Goal: Task Accomplishment & Management: Complete application form

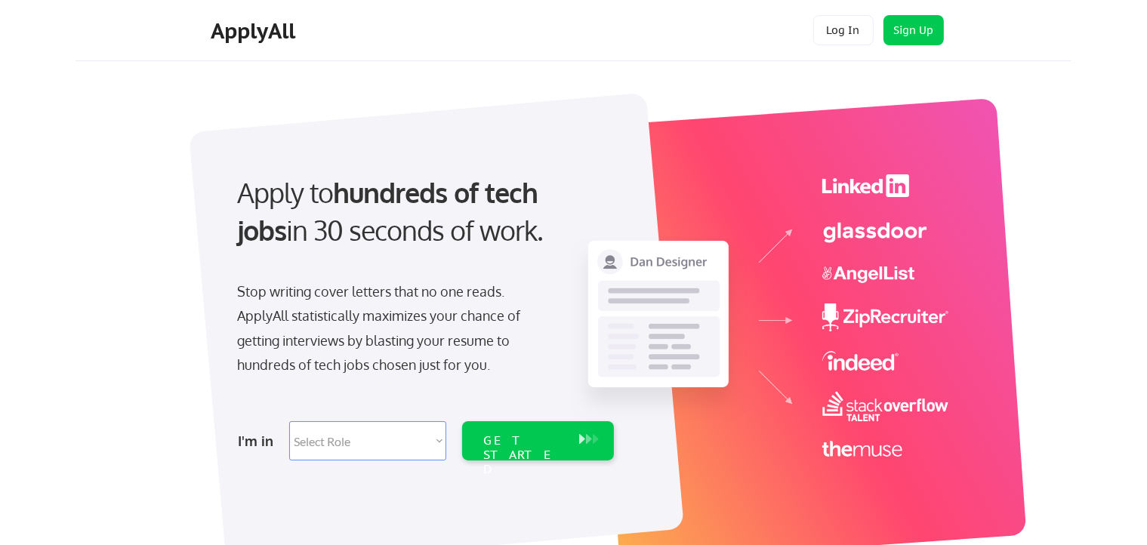
click at [431, 446] on select "Select Role Software Engineering Product Management Customer Success Sales UI/U…" at bounding box center [367, 440] width 157 height 39
select select ""sales0""
click at [289, 421] on select "Select Role Software Engineering Product Management Customer Success Sales UI/U…" at bounding box center [367, 440] width 157 height 39
select select ""sales0""
click at [540, 444] on div "GET STARTED" at bounding box center [523, 455] width 81 height 44
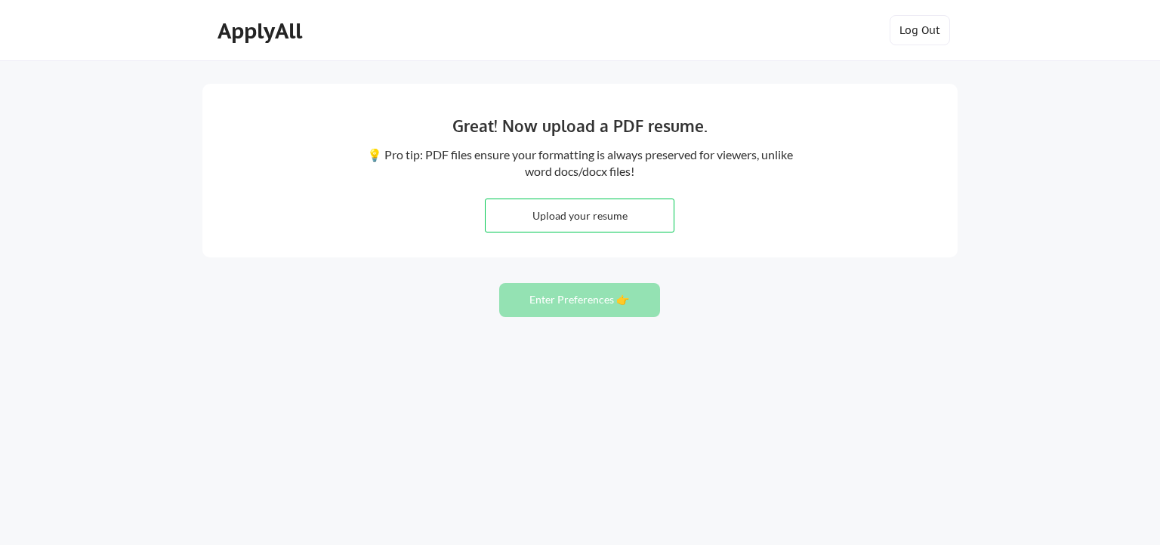
click at [602, 221] on input "file" at bounding box center [580, 215] width 188 height 32
type input "C:\fakepath\Resume 2025.pdf"
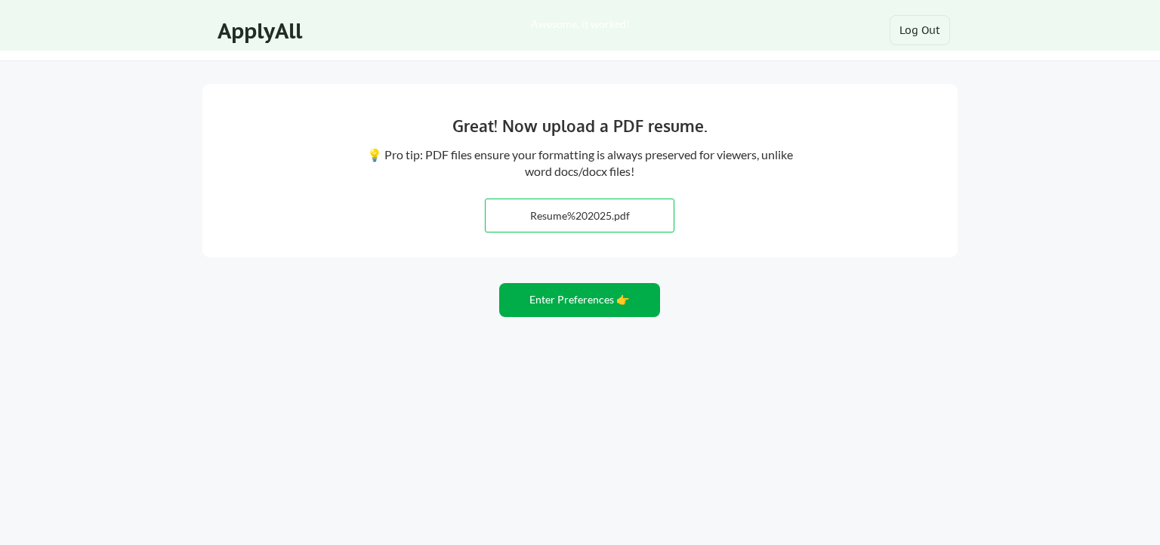
click at [591, 304] on button "Enter Preferences 👉" at bounding box center [579, 300] width 161 height 34
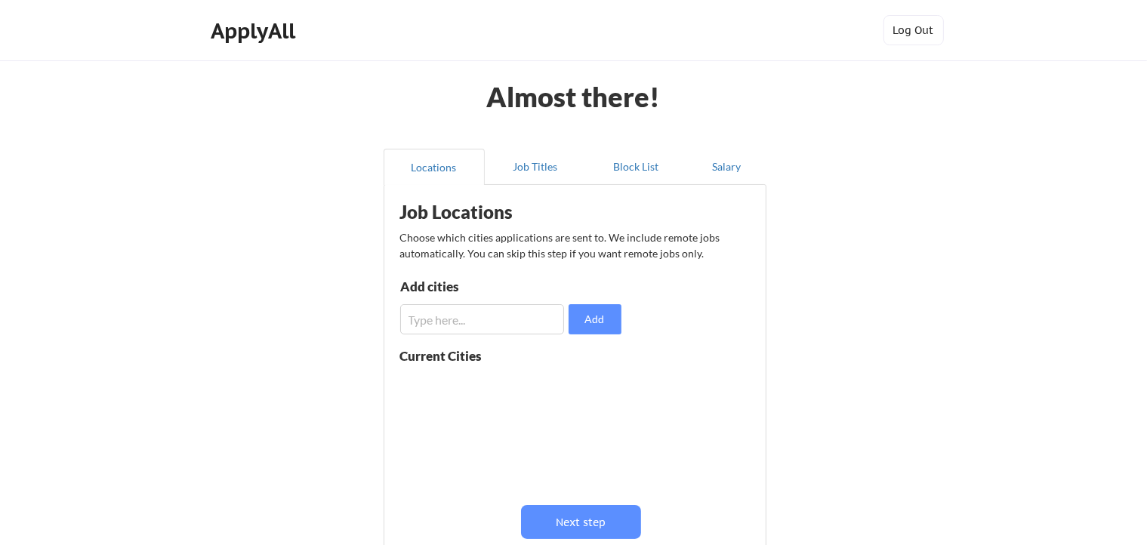
click at [467, 321] on input "input" at bounding box center [482, 319] width 164 height 30
click at [414, 319] on input "input" at bounding box center [482, 319] width 164 height 30
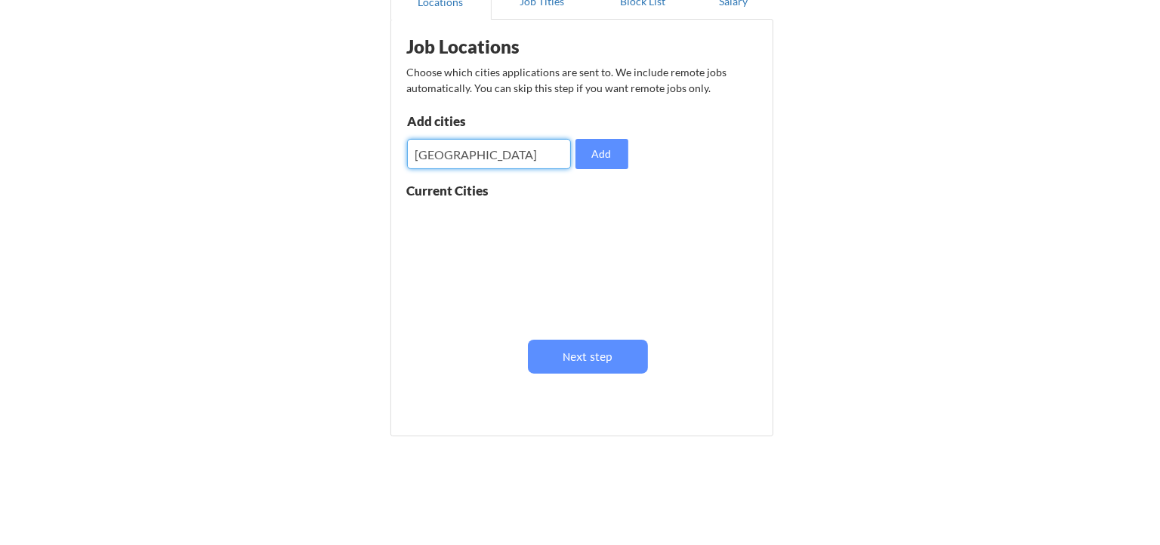
scroll to position [119, 0]
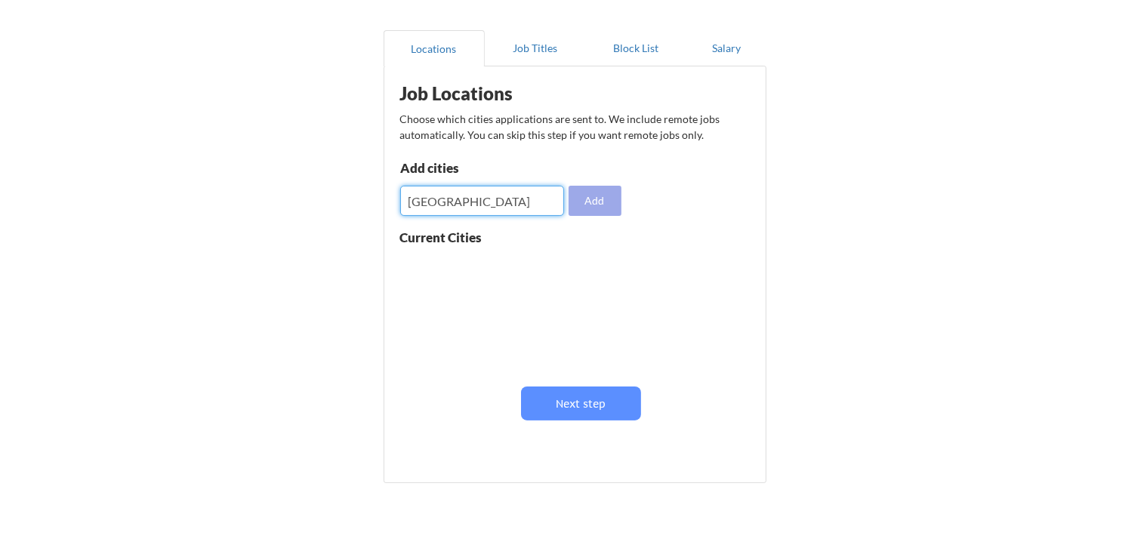
type input "Nashville"
click at [595, 203] on button "Add" at bounding box center [595, 201] width 53 height 30
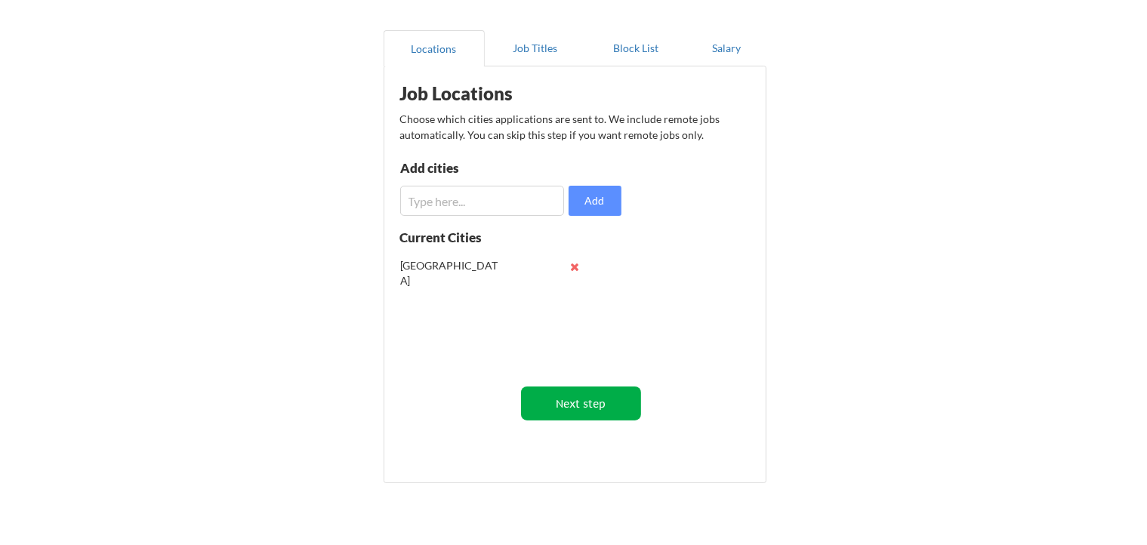
click at [592, 406] on button "Next step" at bounding box center [581, 404] width 120 height 34
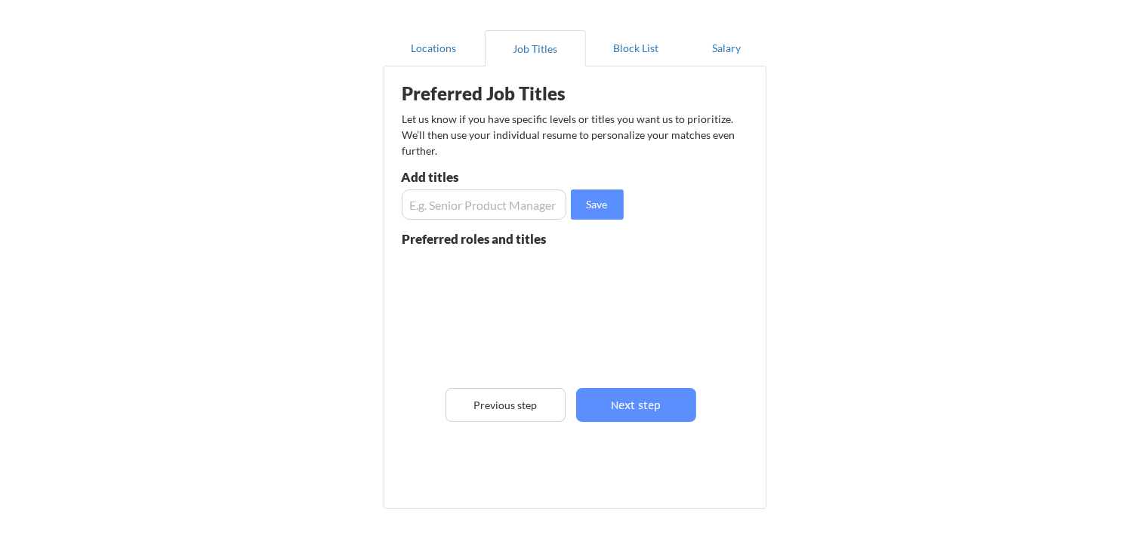
click at [465, 211] on input "input" at bounding box center [484, 205] width 165 height 30
type input "Account Manager"
click at [586, 208] on button "Save" at bounding box center [597, 205] width 53 height 30
click at [495, 207] on input "input" at bounding box center [484, 205] width 165 height 30
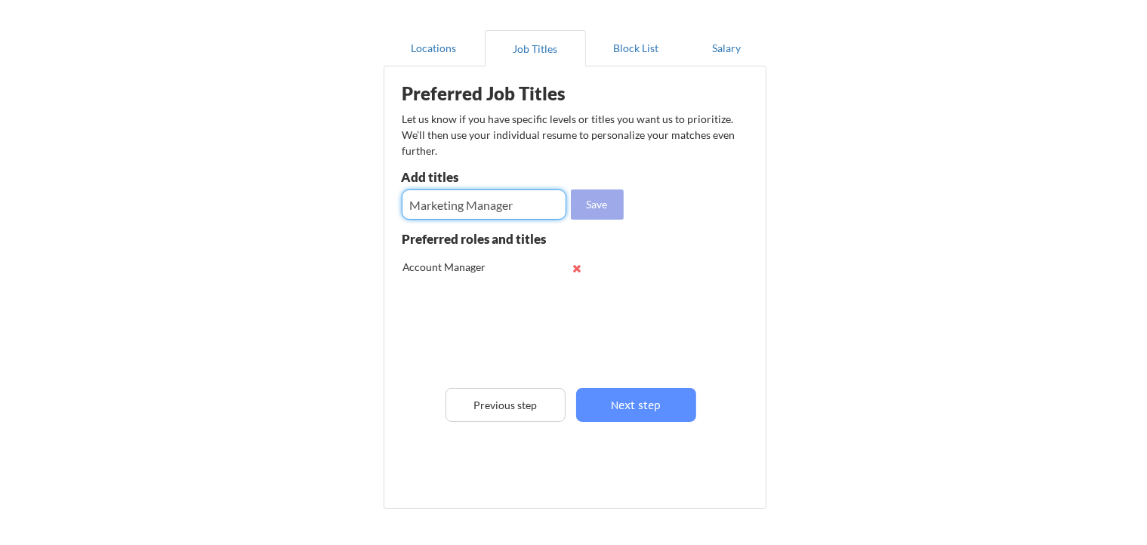
type input "Marketing Manager"
click at [600, 202] on button "Save" at bounding box center [597, 205] width 53 height 30
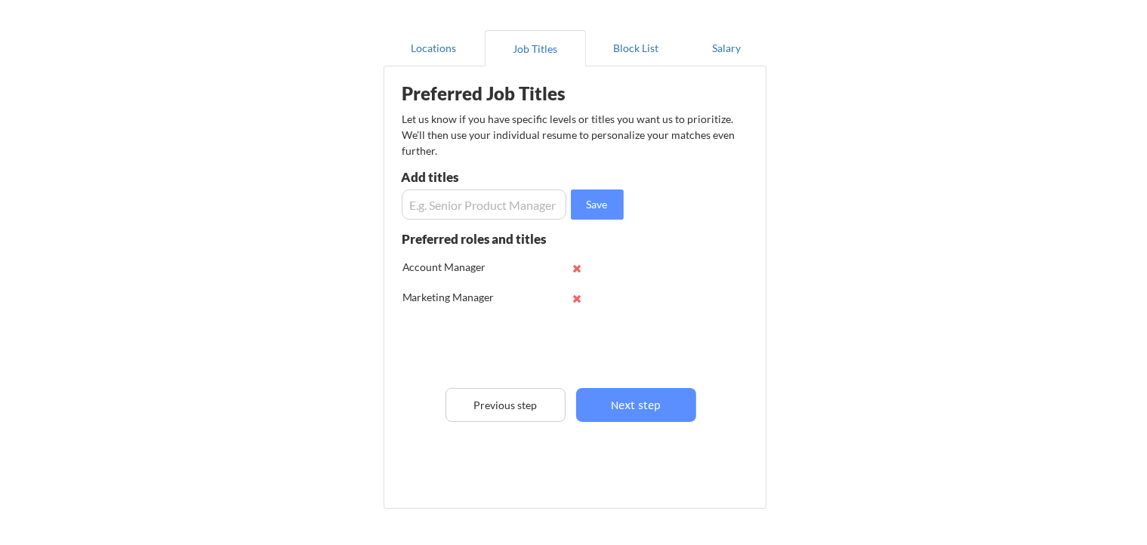
click at [517, 205] on input "input" at bounding box center [484, 205] width 165 height 30
type input "Account Executive"
click at [607, 204] on button "Save" at bounding box center [597, 205] width 53 height 30
click at [662, 399] on button "Next step" at bounding box center [636, 405] width 120 height 34
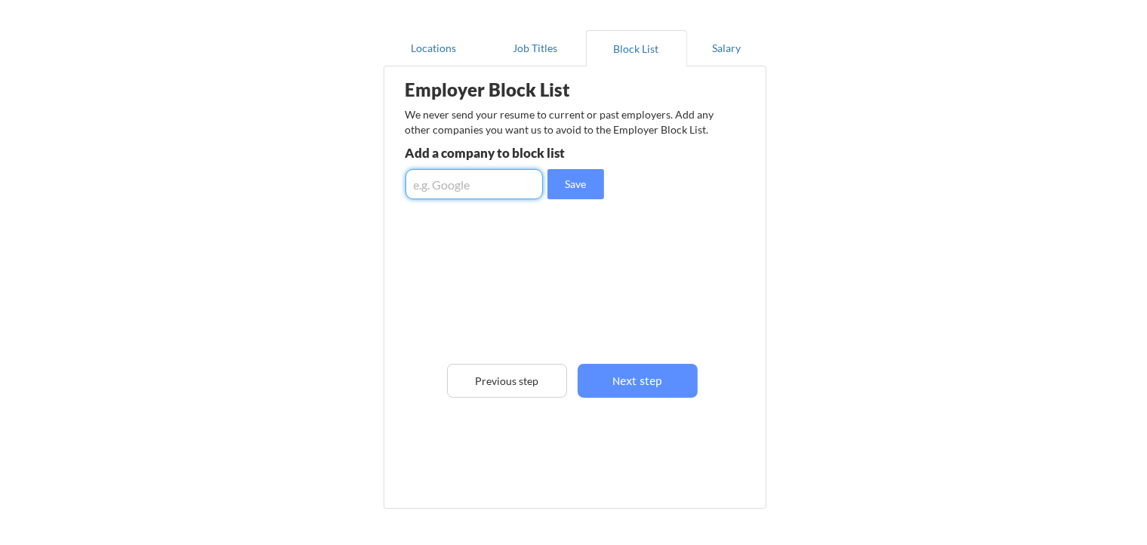
click at [459, 190] on input "input" at bounding box center [474, 184] width 137 height 30
click at [648, 375] on button "Next step" at bounding box center [638, 381] width 120 height 34
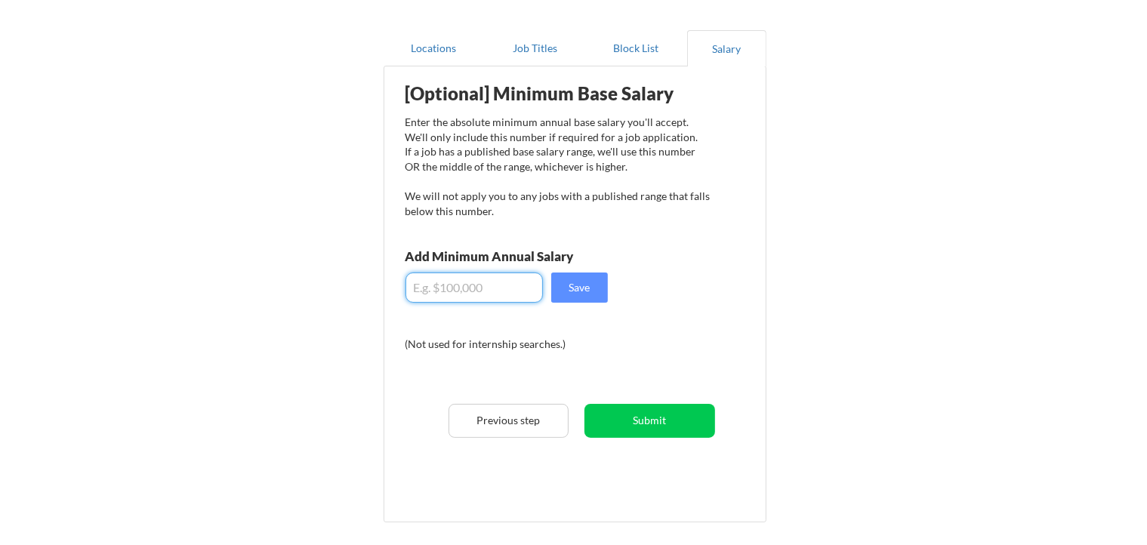
click at [469, 291] on input "input" at bounding box center [474, 288] width 137 height 30
type input "$80,000"
click at [580, 288] on button "Save" at bounding box center [579, 288] width 57 height 30
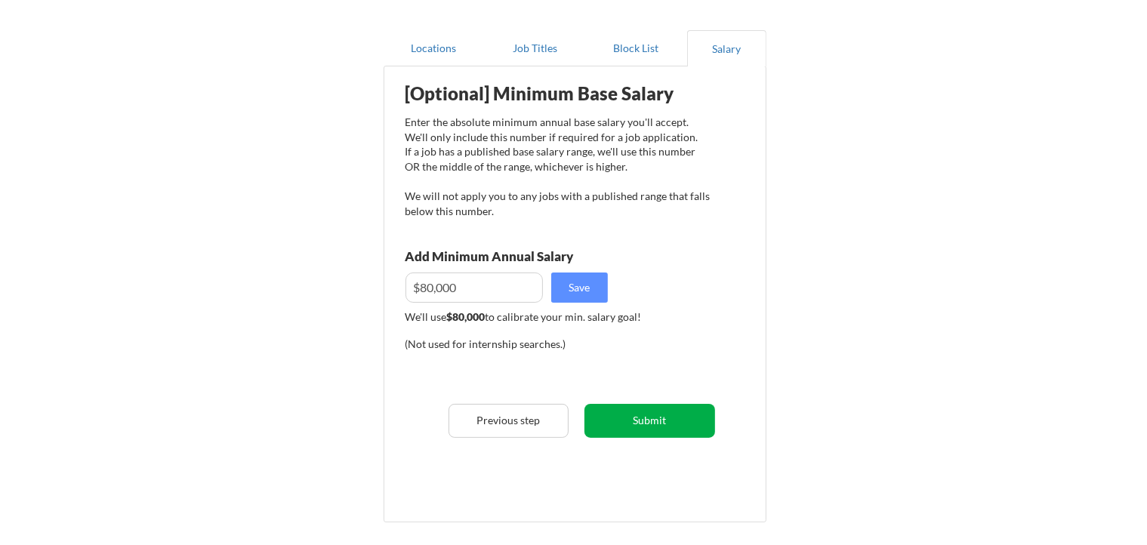
click at [648, 421] on button "Submit" at bounding box center [650, 421] width 131 height 34
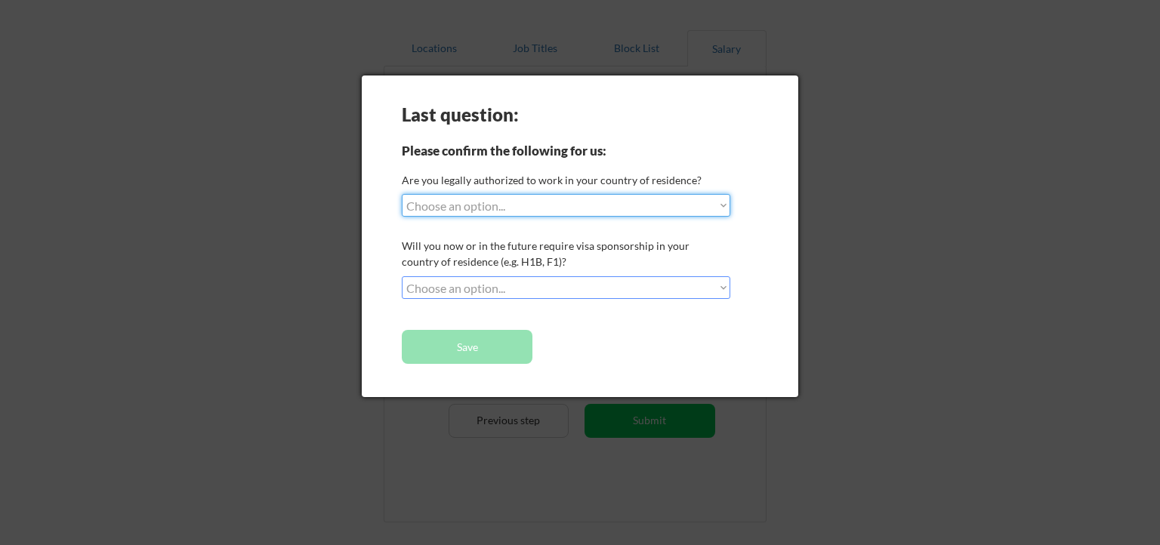
click at [484, 202] on select "Choose an option... Yes, I am a US Citizen Yes, I am a Canadian Citizen Yes, I …" at bounding box center [566, 205] width 329 height 23
select select ""yes__i_am_a_us_citizen""
click at [402, 194] on select "Choose an option... Yes, I am a US Citizen Yes, I am a Canadian Citizen Yes, I …" at bounding box center [566, 205] width 329 height 23
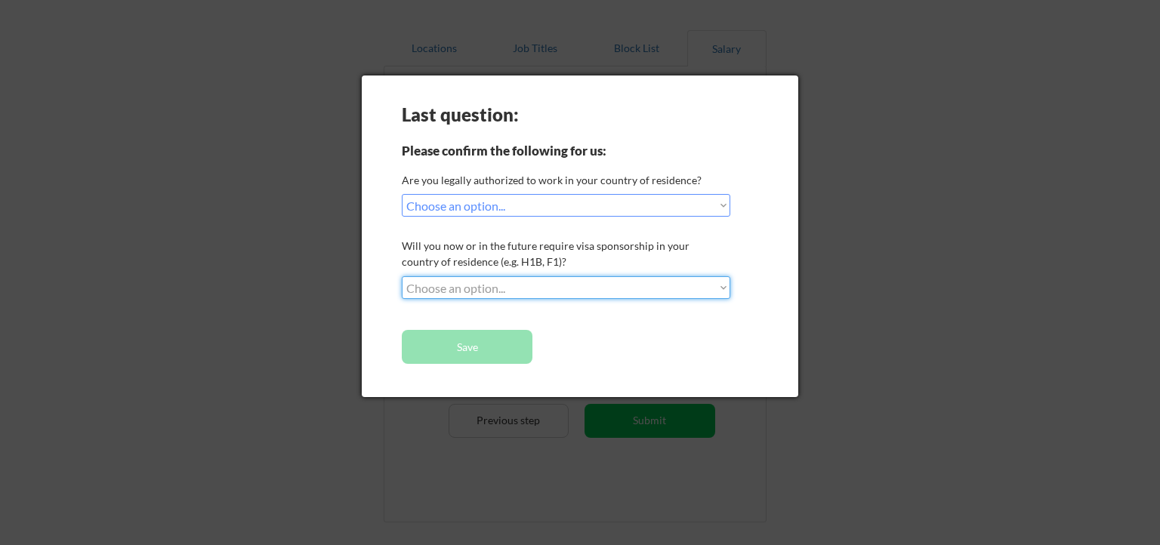
click at [514, 285] on select "Choose an option... No, I will not need sponsorship Yes, I will need sponsorship" at bounding box center [566, 287] width 329 height 23
select select ""no__i_will_not_need_sponsorship""
click at [402, 276] on select "Choose an option... No, I will not need sponsorship Yes, I will need sponsorship" at bounding box center [566, 287] width 329 height 23
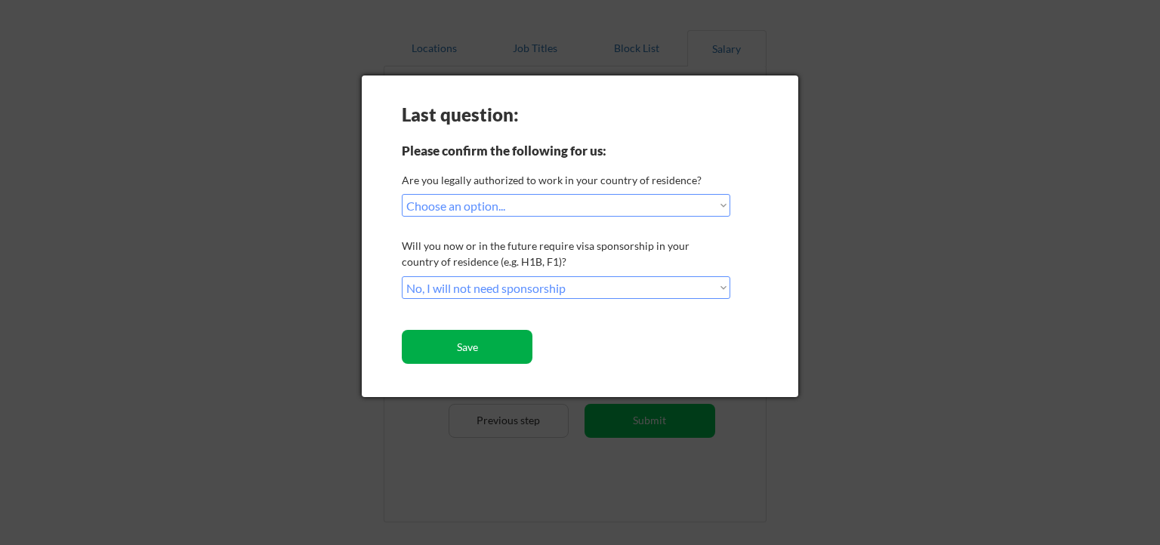
click at [475, 344] on button "Save" at bounding box center [467, 347] width 131 height 34
